Goal: Task Accomplishment & Management: Use online tool/utility

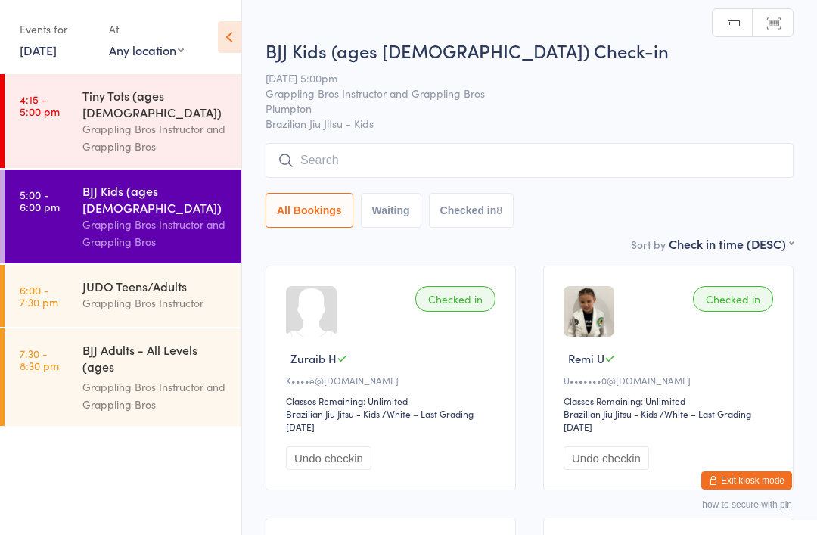
click at [125, 265] on div "JUDO Teens/Adults Grappling Bros Instructor" at bounding box center [161, 295] width 159 height 60
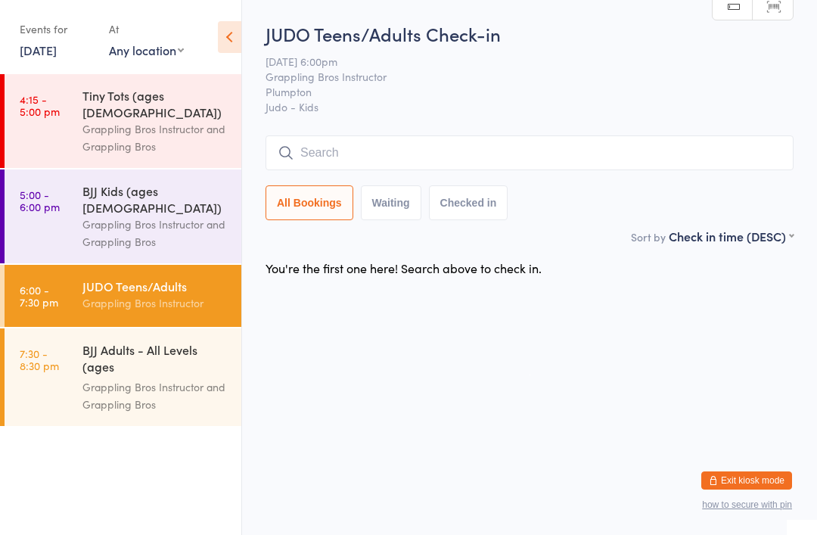
click at [313, 148] on input "search" at bounding box center [530, 152] width 528 height 35
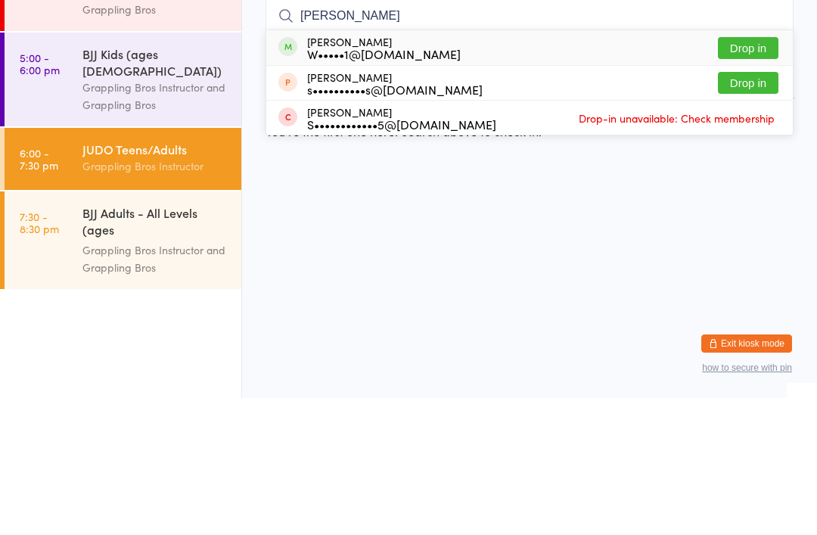
type input "[PERSON_NAME]"
click at [747, 174] on button "Drop in" at bounding box center [748, 185] width 61 height 22
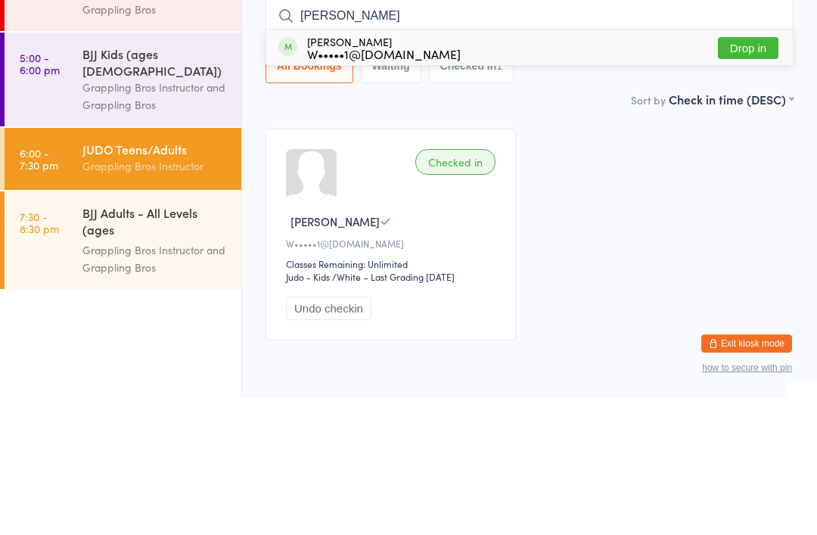
type input "[PERSON_NAME]"
click at [739, 174] on button "Drop in" at bounding box center [748, 185] width 61 height 22
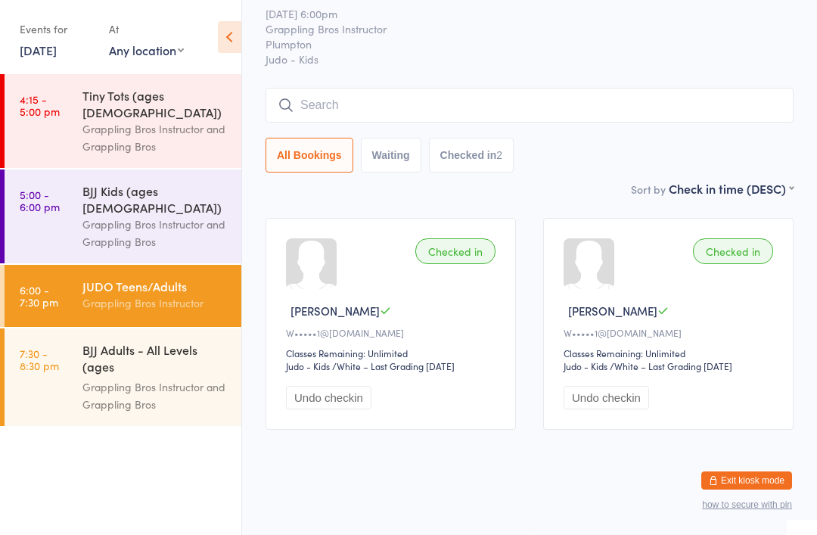
click at [690, 88] on input "search" at bounding box center [530, 105] width 528 height 35
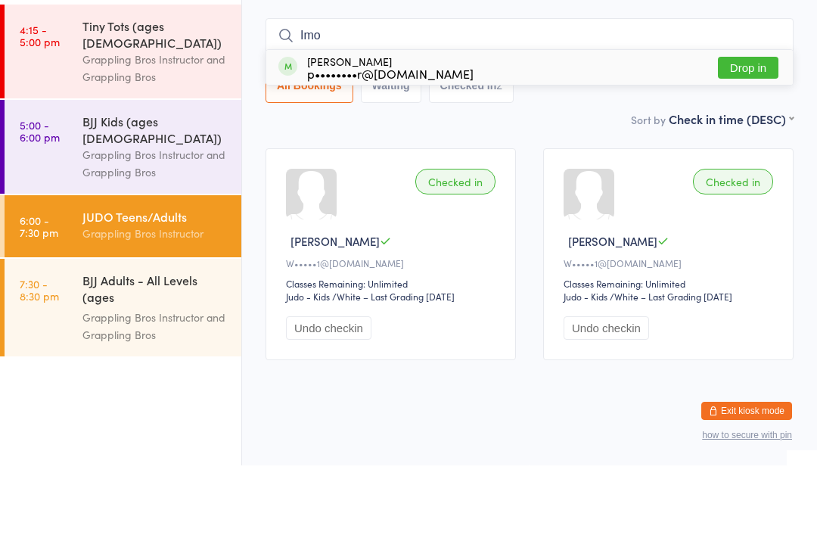
type input "Imo"
click at [566, 120] on div "[PERSON_NAME] p••••••••r@[DOMAIN_NAME] Drop in" at bounding box center [529, 137] width 527 height 35
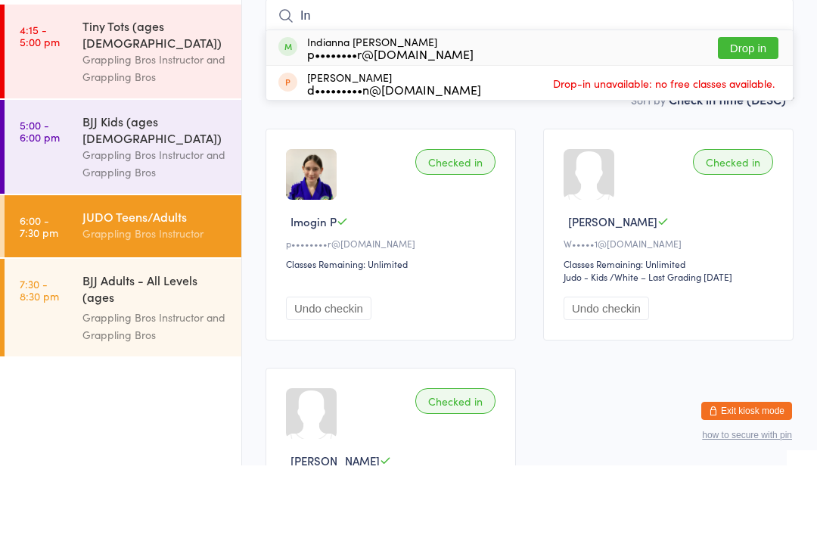
type input "In"
click at [381, 105] on div "Indianna [PERSON_NAME] p••••••••r@[DOMAIN_NAME]" at bounding box center [390, 117] width 166 height 24
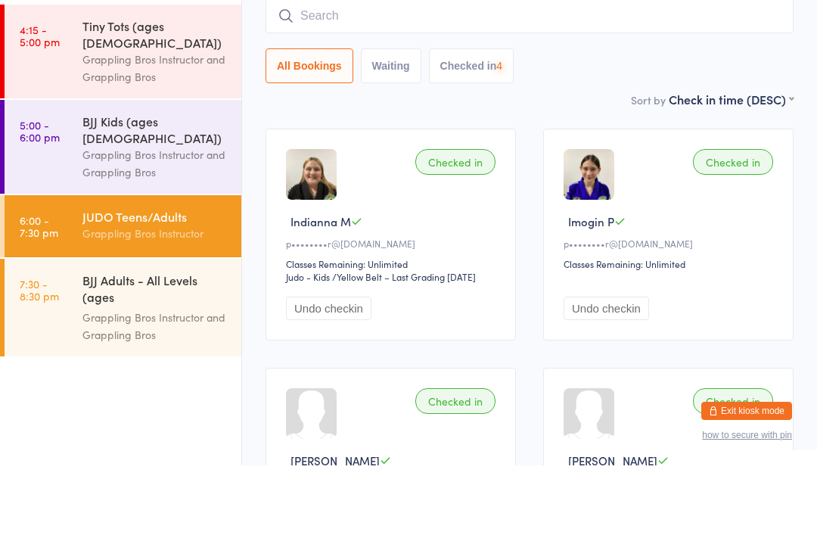
click at [71, 169] on link "5:00 - 6:00 pm BJJ Kids (ages [DEMOGRAPHIC_DATA]) Grappling Bros Instructor and…" at bounding box center [123, 216] width 237 height 94
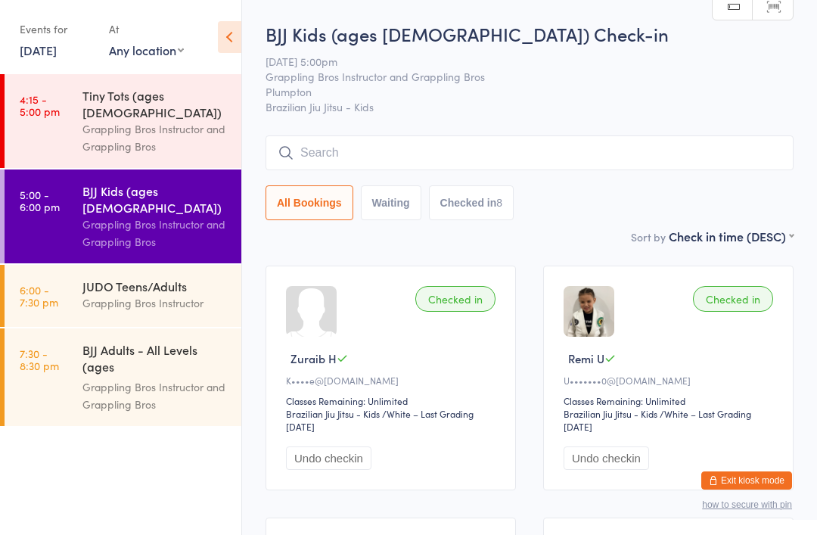
click at [183, 278] on div "JUDO Teens/Adults" at bounding box center [155, 286] width 146 height 17
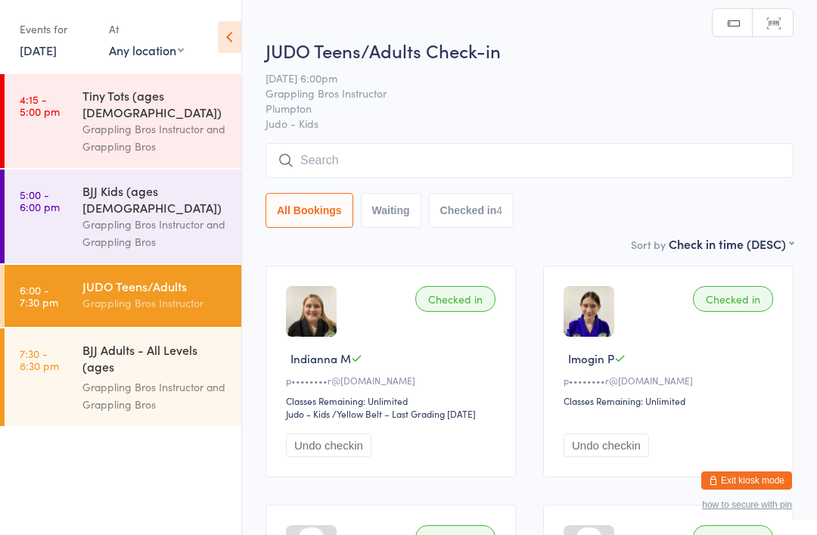
click at [602, 164] on input "search" at bounding box center [530, 160] width 528 height 35
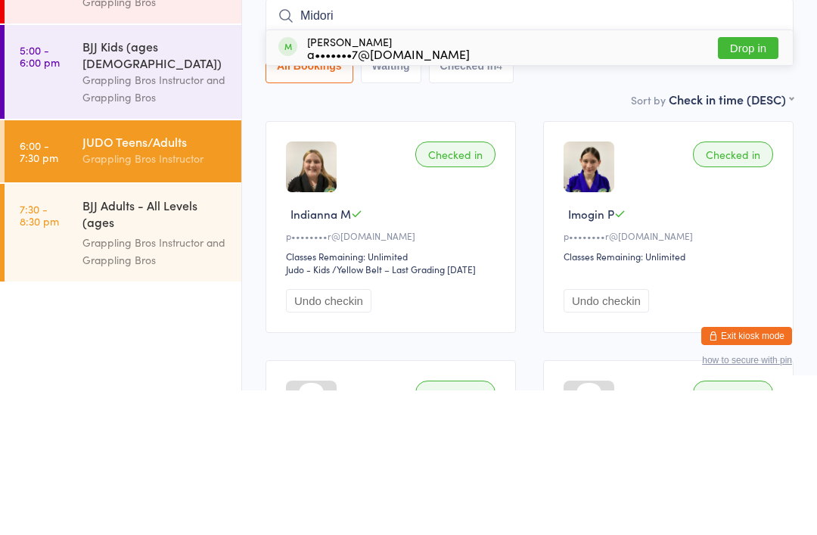
type input "Midori"
click at [429, 192] on div "a•••••••7@[DOMAIN_NAME]" at bounding box center [388, 198] width 163 height 12
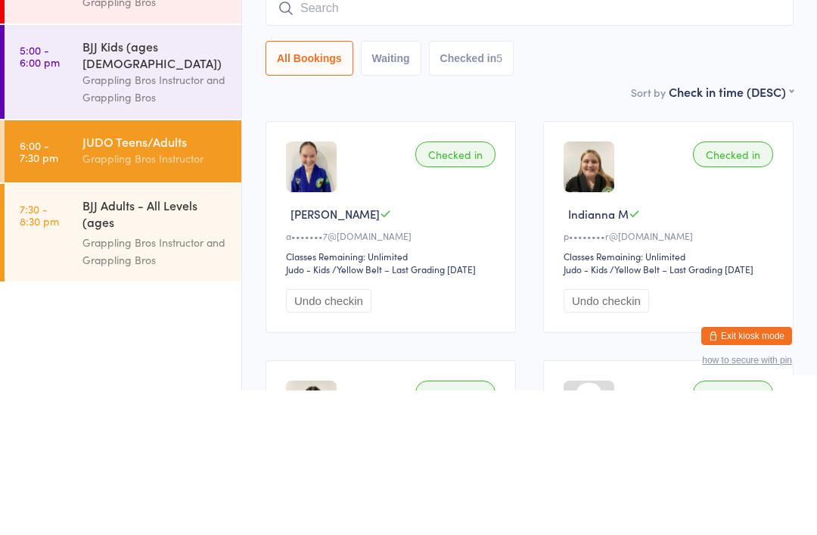
click at [147, 216] on div "Grappling Bros Instructor and Grappling Bros" at bounding box center [155, 233] width 146 height 35
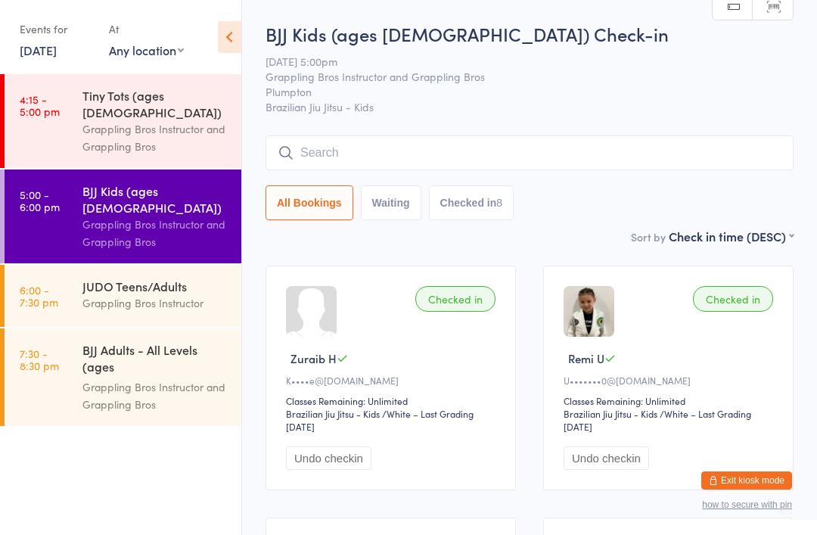
click at [97, 131] on div "Grappling Bros Instructor and Grappling Bros" at bounding box center [155, 137] width 146 height 35
